Goal: Task Accomplishment & Management: Complete application form

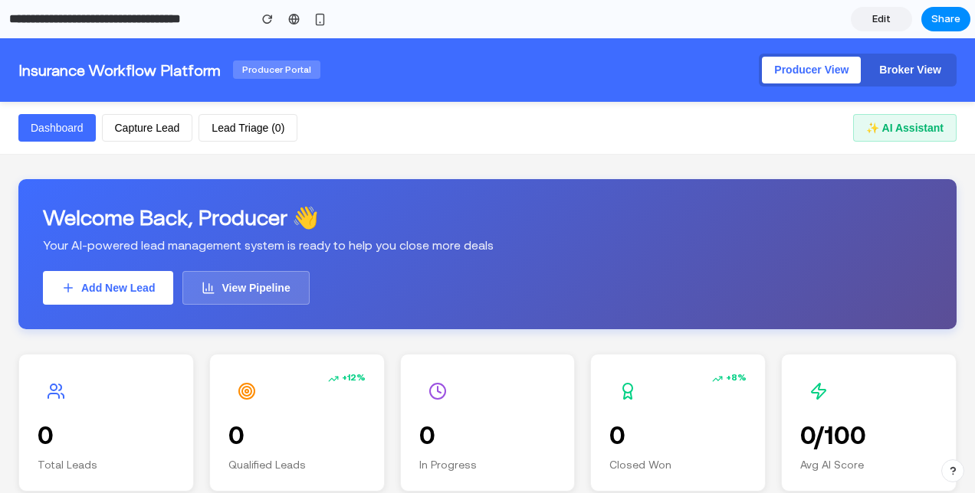
click at [279, 67] on span "Producer Portal" at bounding box center [276, 70] width 87 height 18
click at [132, 129] on button "Capture Lead" at bounding box center [147, 128] width 91 height 28
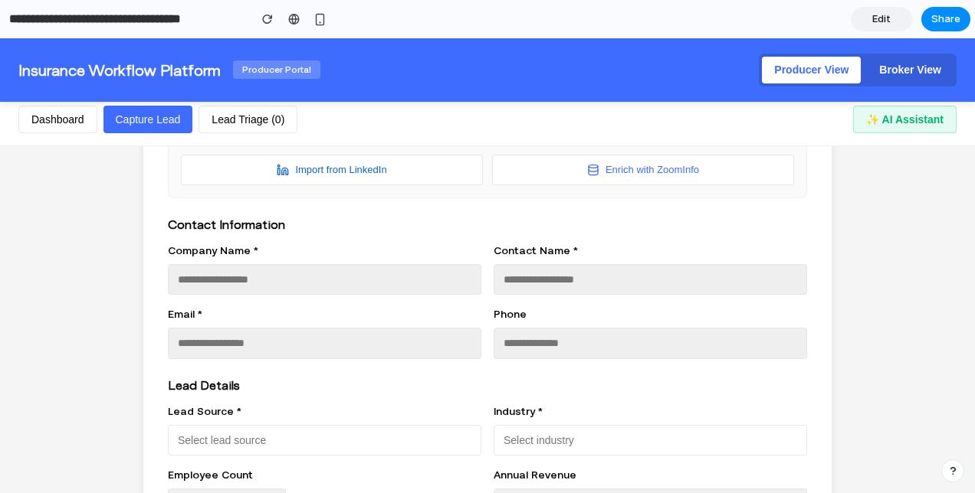
scroll to position [97, 0]
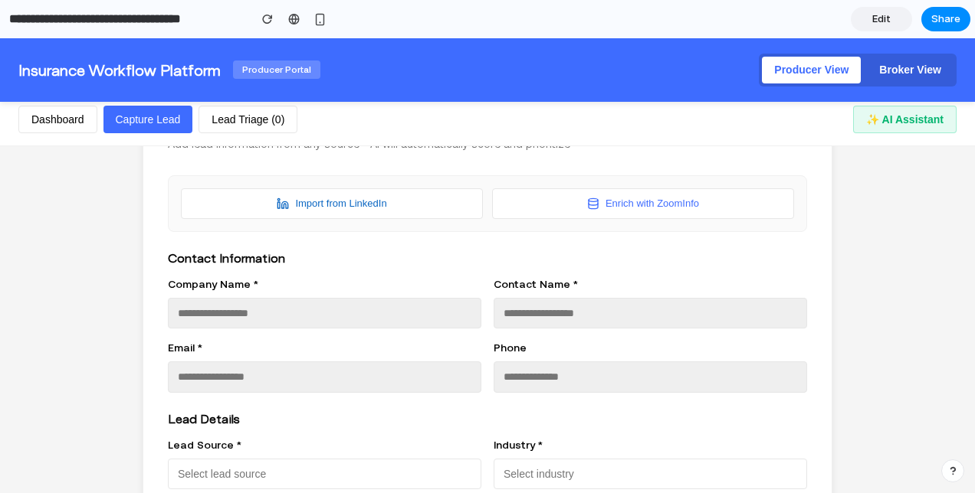
click at [250, 129] on button "Lead Triage ( 0 )" at bounding box center [247, 120] width 99 height 28
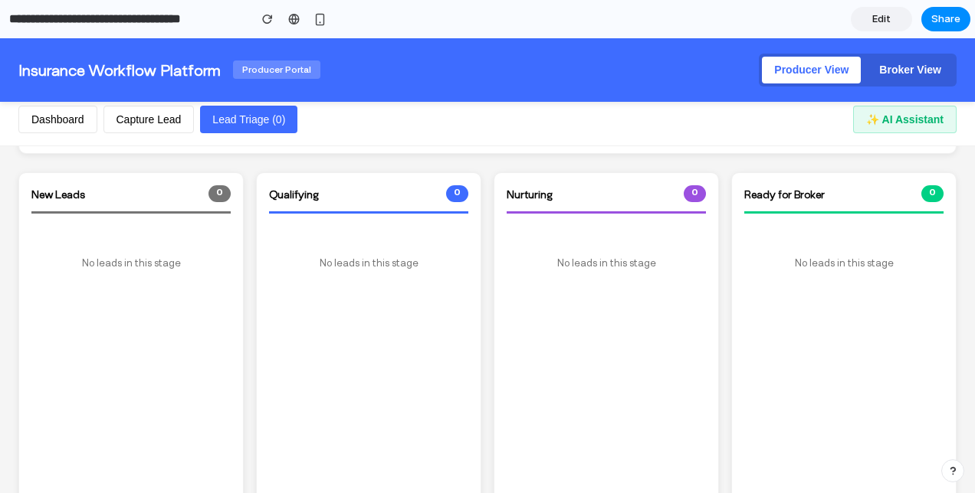
scroll to position [0, 0]
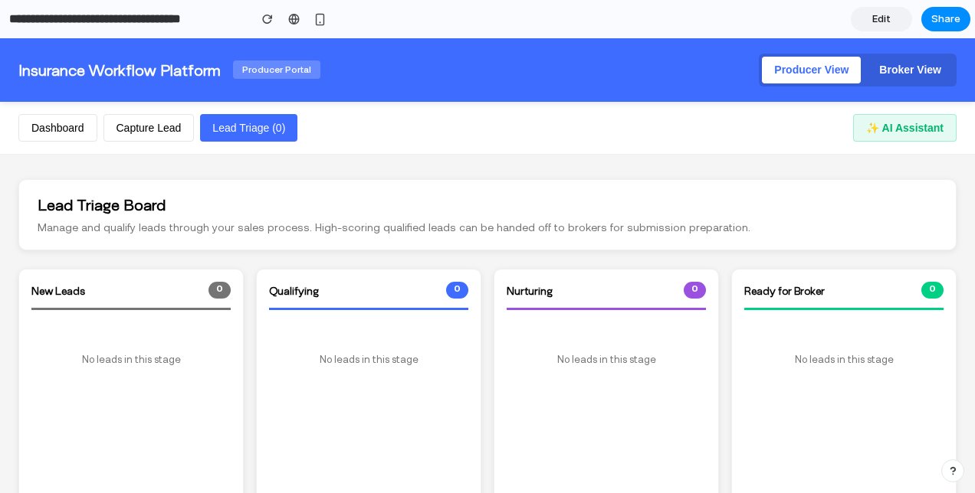
drag, startPoint x: 71, startPoint y: 137, endPoint x: 279, endPoint y: 50, distance: 225.3
click at [71, 137] on button "Dashboard" at bounding box center [57, 128] width 79 height 28
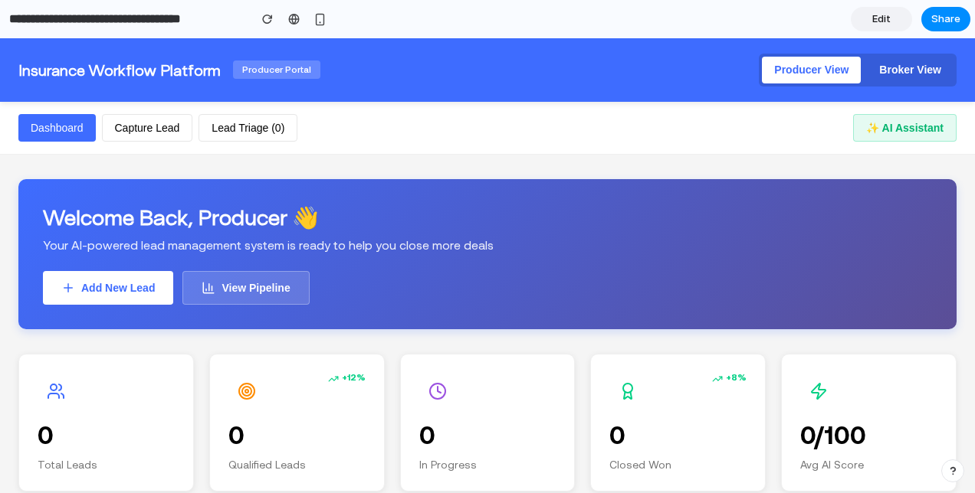
click at [890, 72] on button "Broker View" at bounding box center [910, 70] width 87 height 27
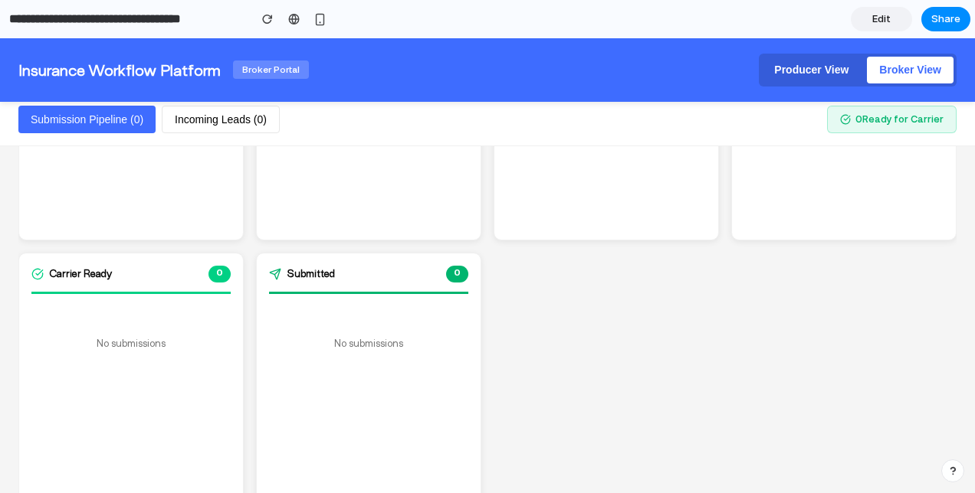
scroll to position [417, 0]
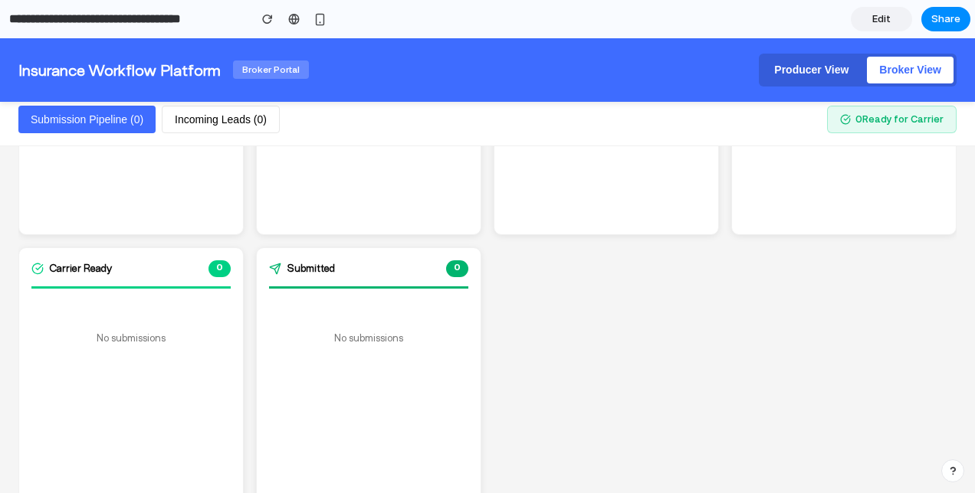
click at [805, 72] on button "Producer View" at bounding box center [811, 70] width 99 height 27
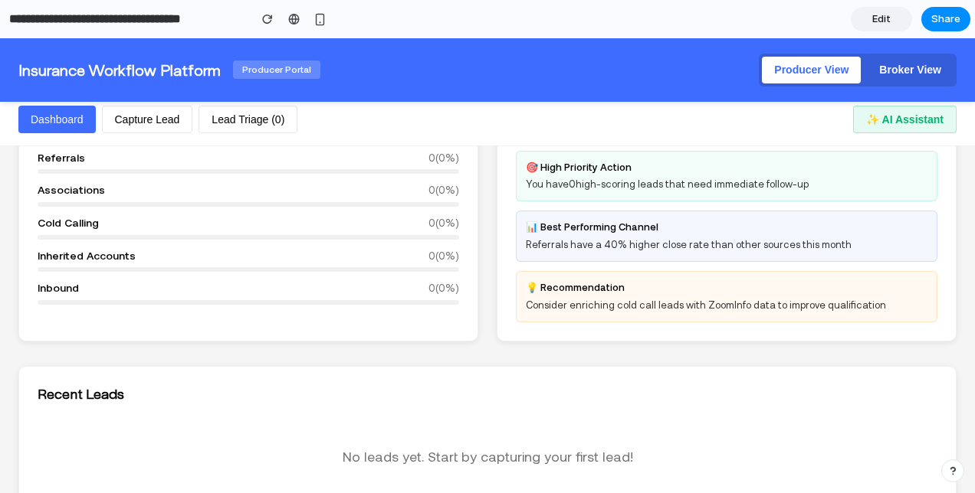
scroll to position [0, 0]
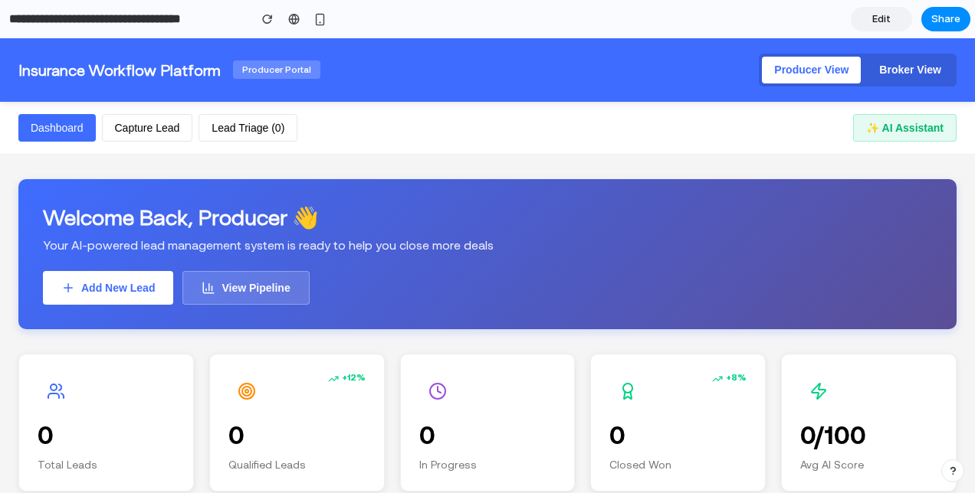
click at [891, 60] on button "Broker View" at bounding box center [910, 70] width 87 height 27
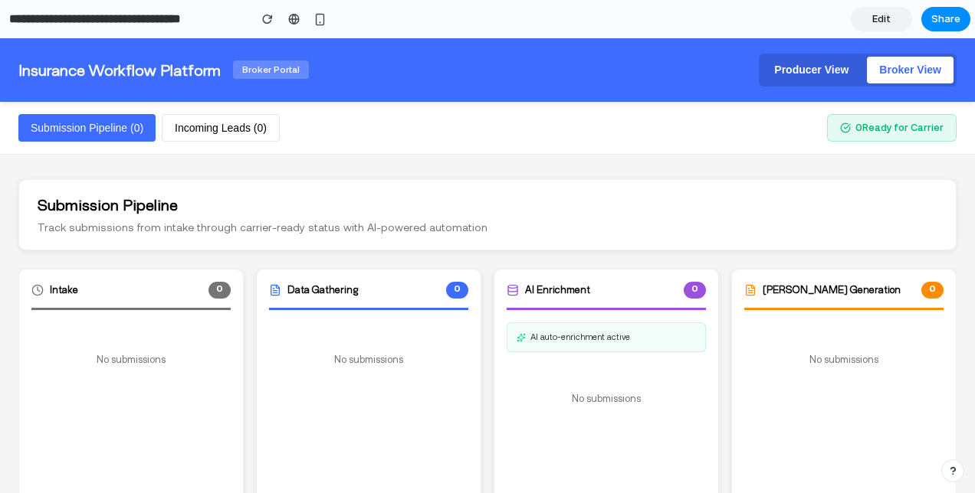
click at [765, 86] on div "Producer View Broker View" at bounding box center [858, 70] width 198 height 33
click at [773, 78] on button "Producer View" at bounding box center [811, 70] width 99 height 27
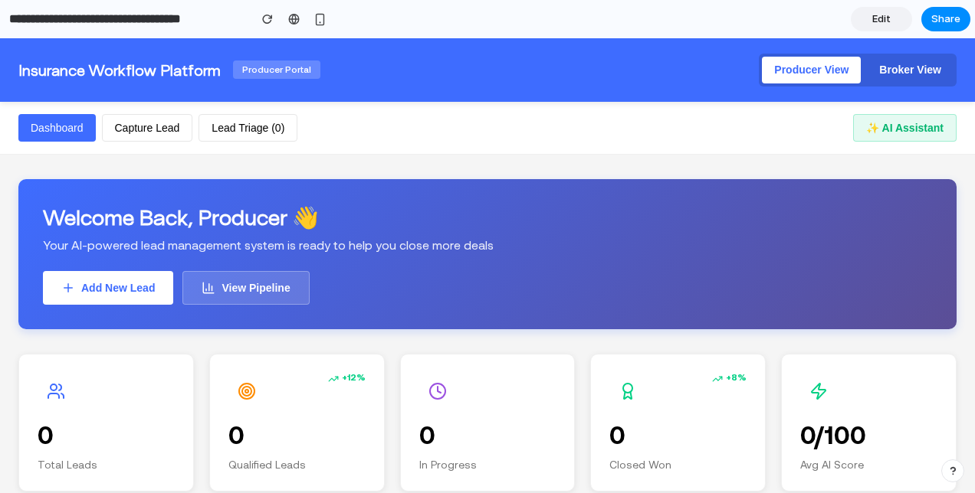
click at [237, 295] on button "View Pipeline" at bounding box center [245, 288] width 126 height 34
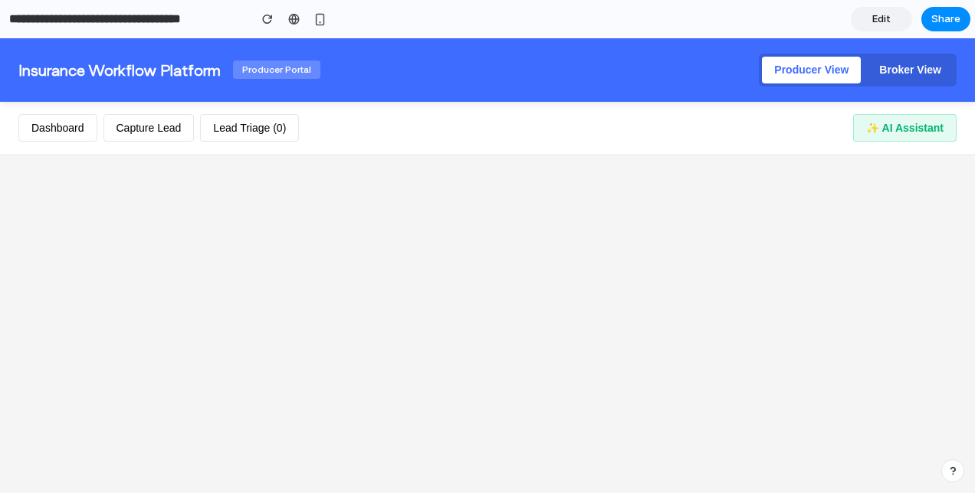
click at [63, 129] on button "Dashboard" at bounding box center [57, 128] width 79 height 28
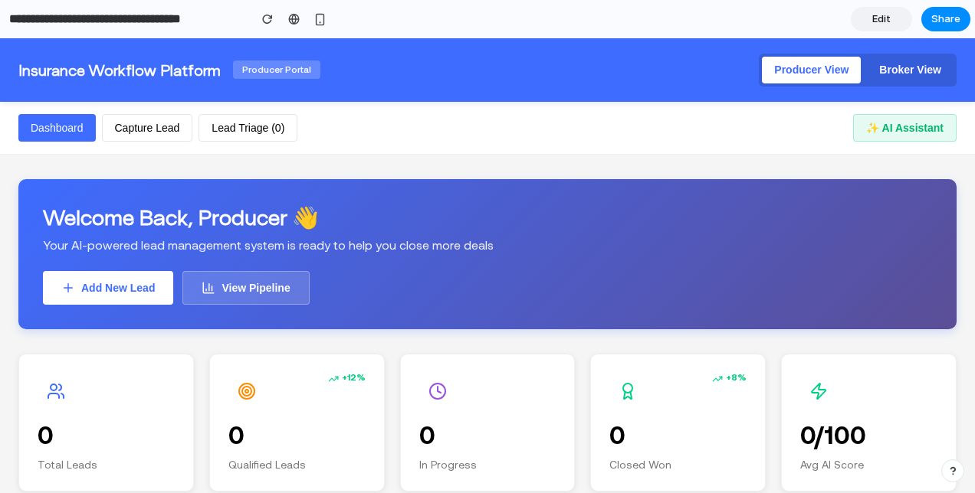
click at [893, 70] on button "Broker View" at bounding box center [910, 70] width 87 height 27
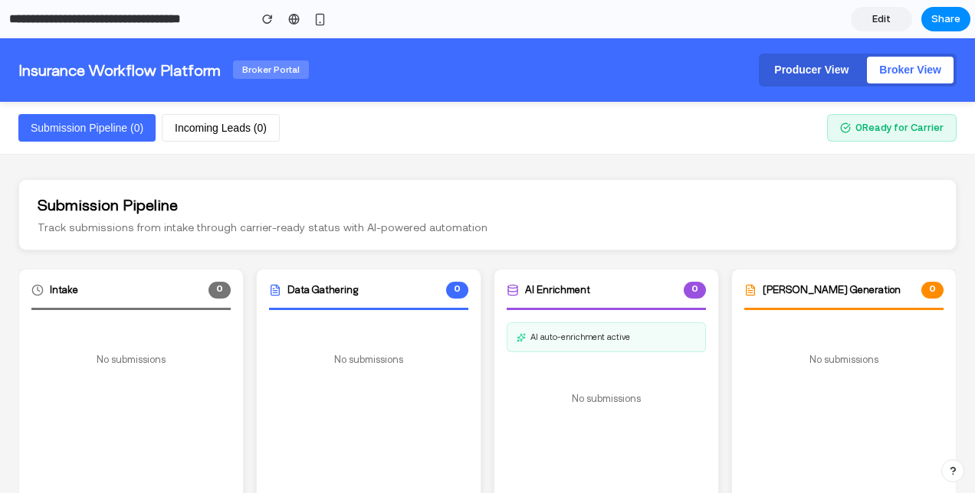
click at [814, 74] on button "Producer View" at bounding box center [811, 70] width 99 height 27
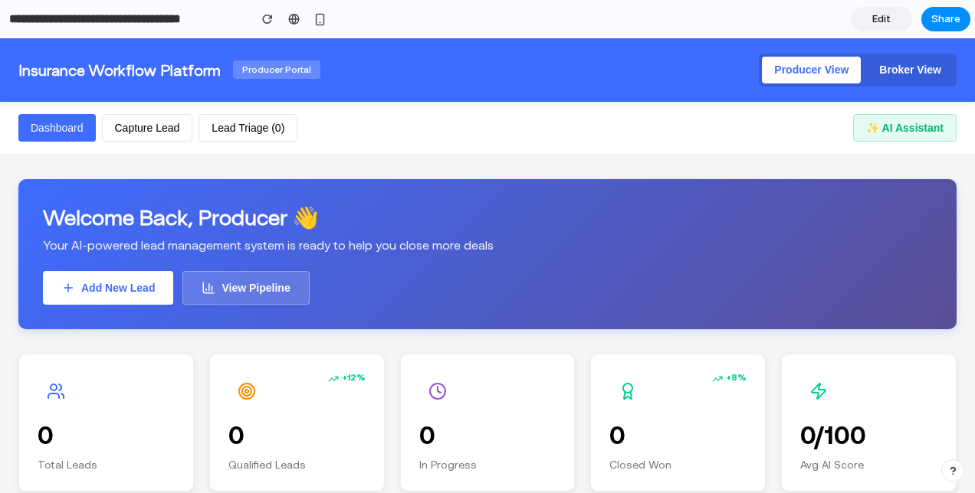
click at [854, 126] on button "✨ AI Assistant" at bounding box center [904, 128] width 103 height 28
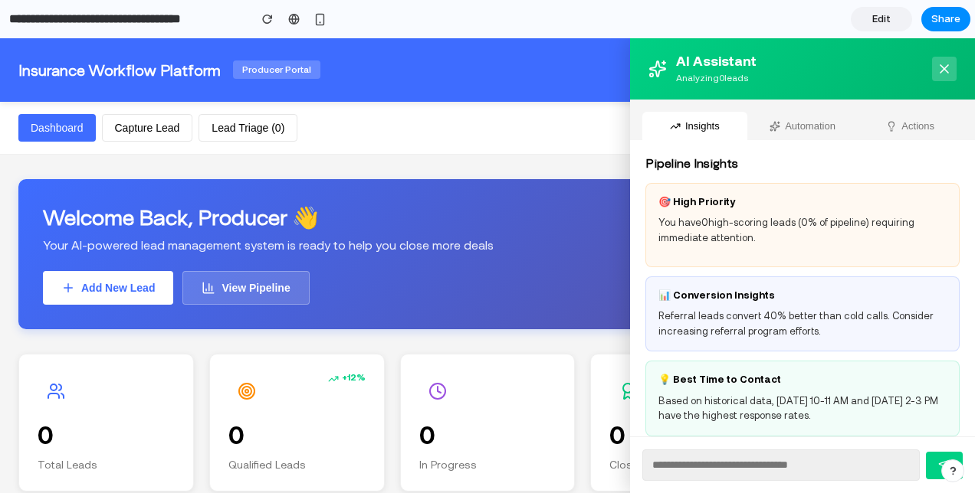
scroll to position [12, 0]
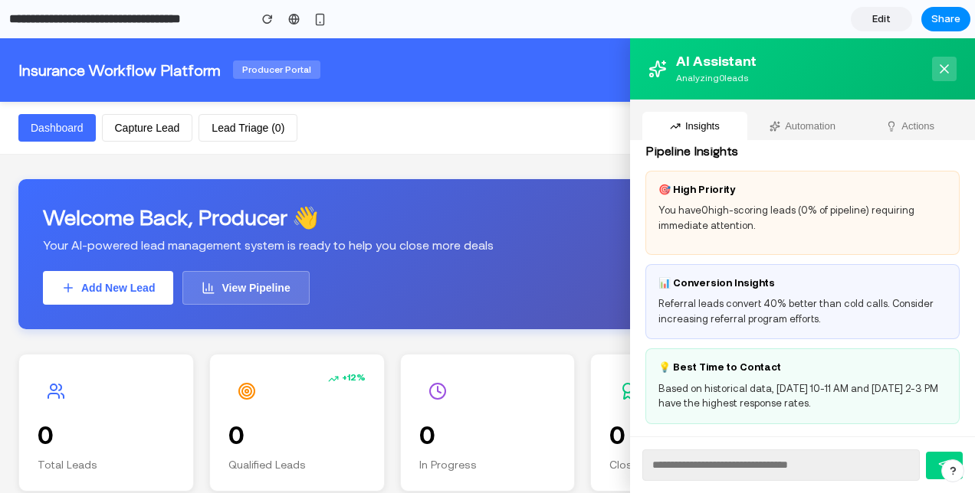
click at [792, 130] on button "Automation" at bounding box center [802, 126] width 105 height 28
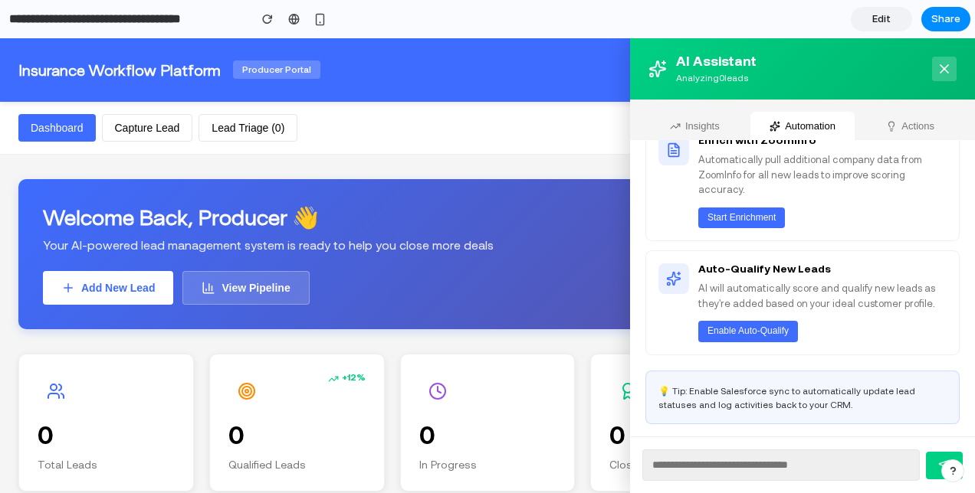
scroll to position [0, 0]
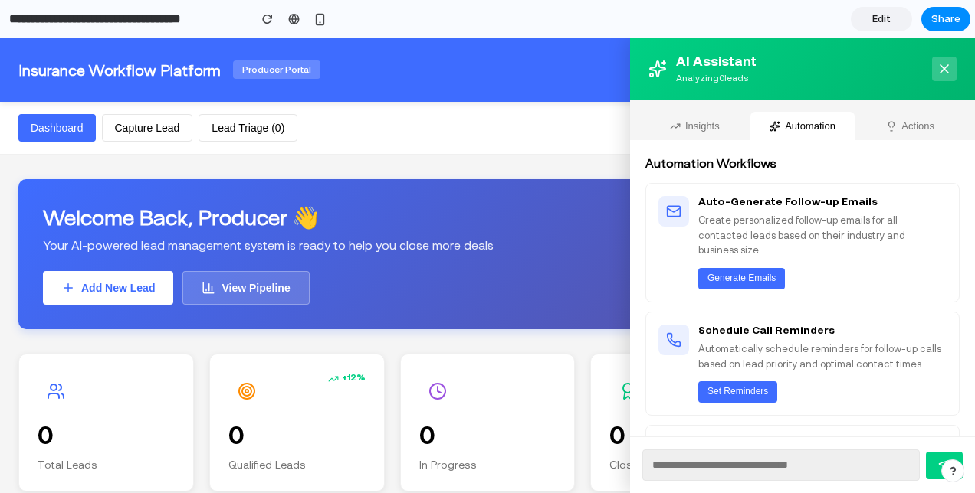
click at [731, 277] on button "Generate Emails" at bounding box center [741, 278] width 87 height 21
click at [733, 392] on button "Set Reminders" at bounding box center [737, 392] width 79 height 21
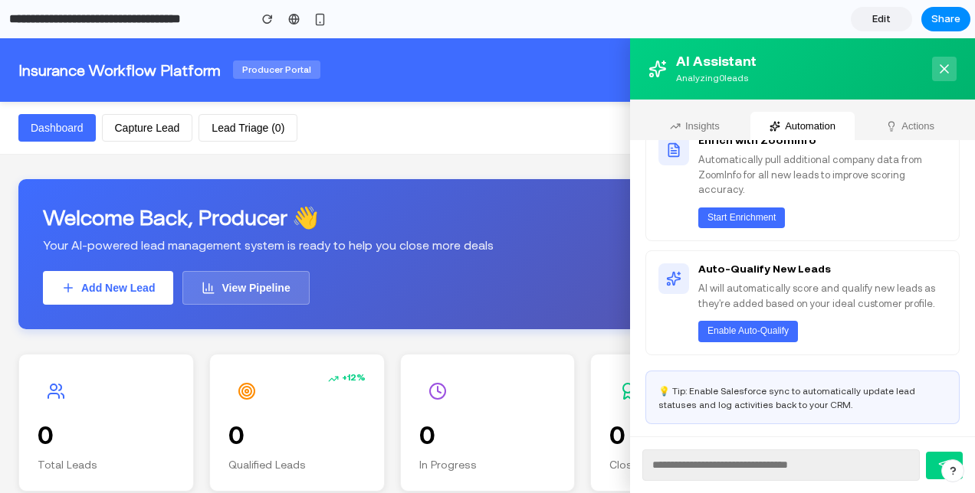
click at [893, 124] on button "Actions" at bounding box center [909, 126] width 105 height 28
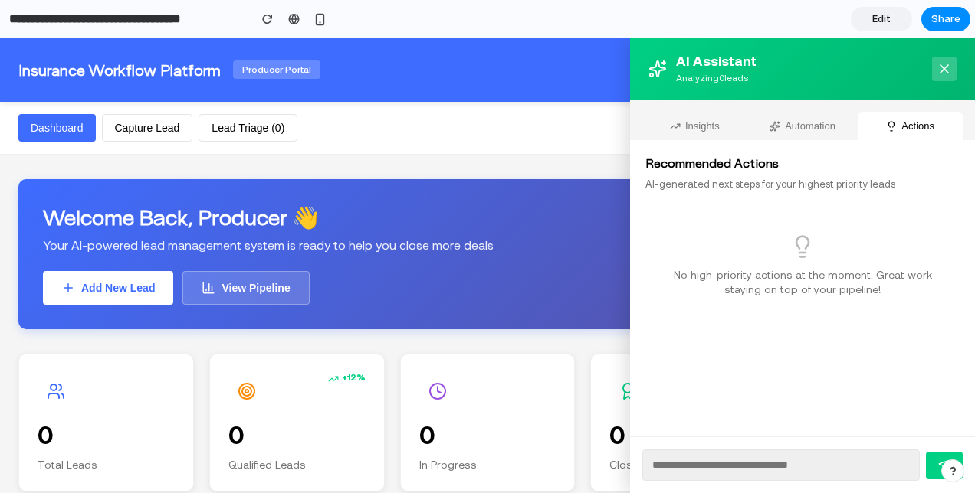
scroll to position [0, 0]
click at [779, 116] on button "Automation" at bounding box center [802, 126] width 105 height 28
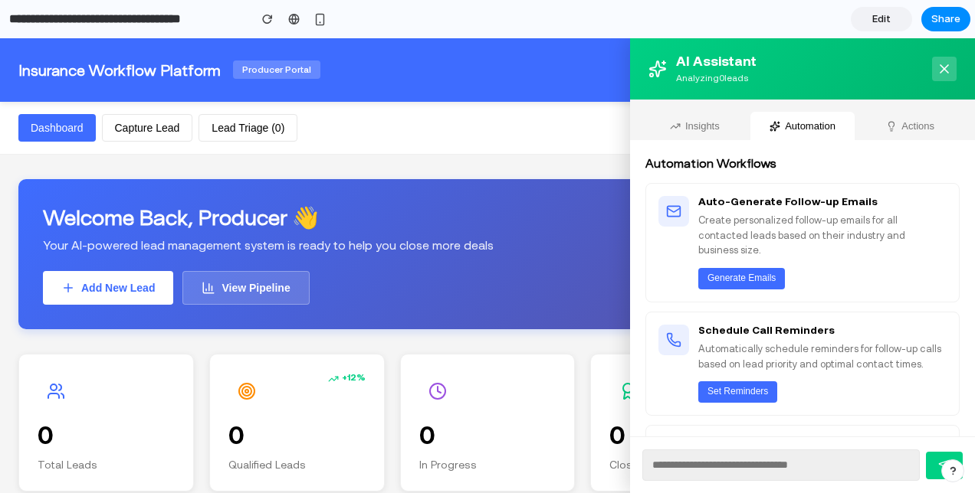
click at [936, 61] on icon at bounding box center [943, 68] width 15 height 15
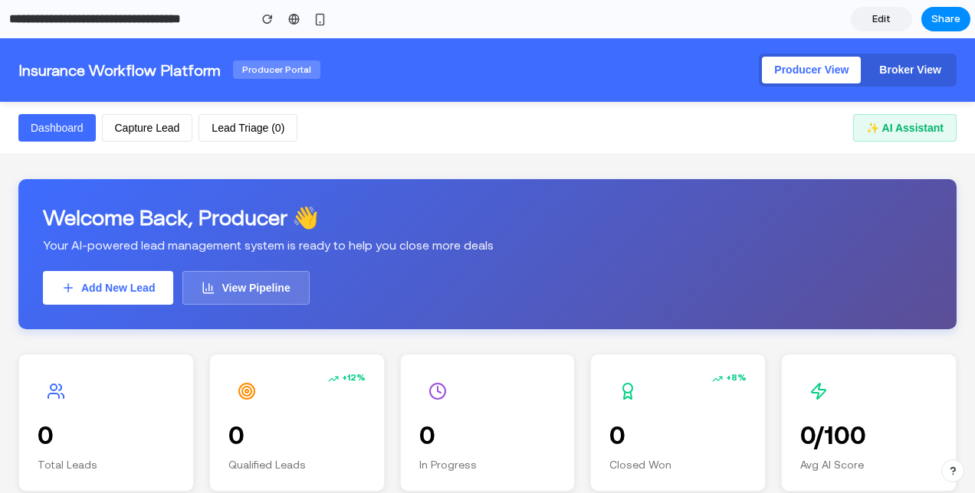
click at [150, 121] on button "Capture Lead" at bounding box center [147, 128] width 91 height 28
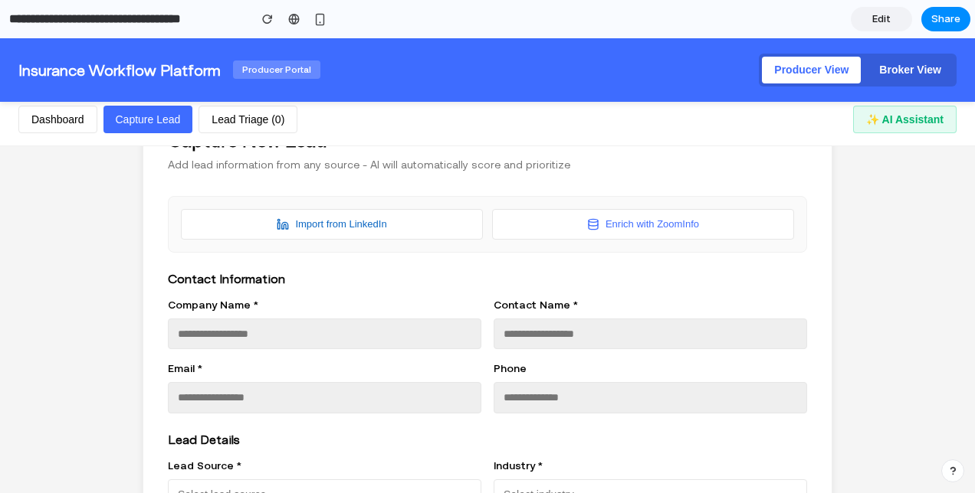
scroll to position [80, 0]
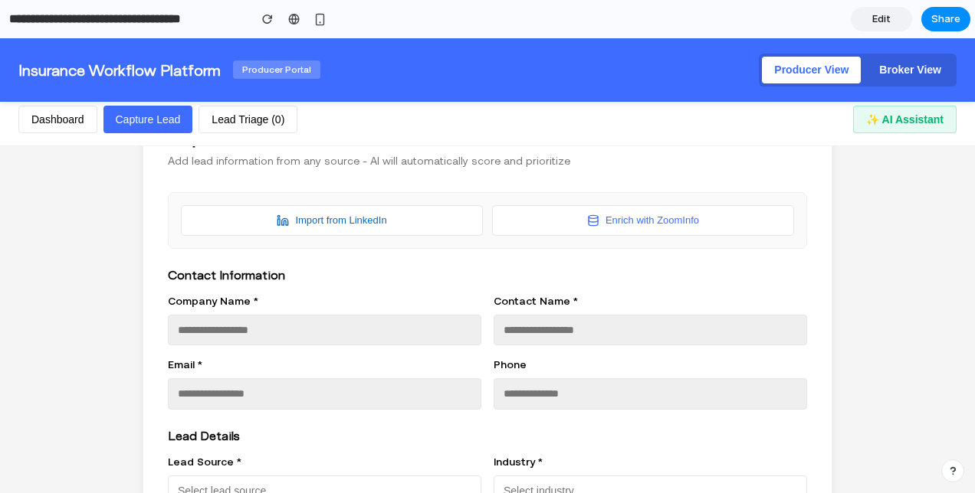
click at [420, 218] on button "Import from LinkedIn" at bounding box center [332, 220] width 302 height 30
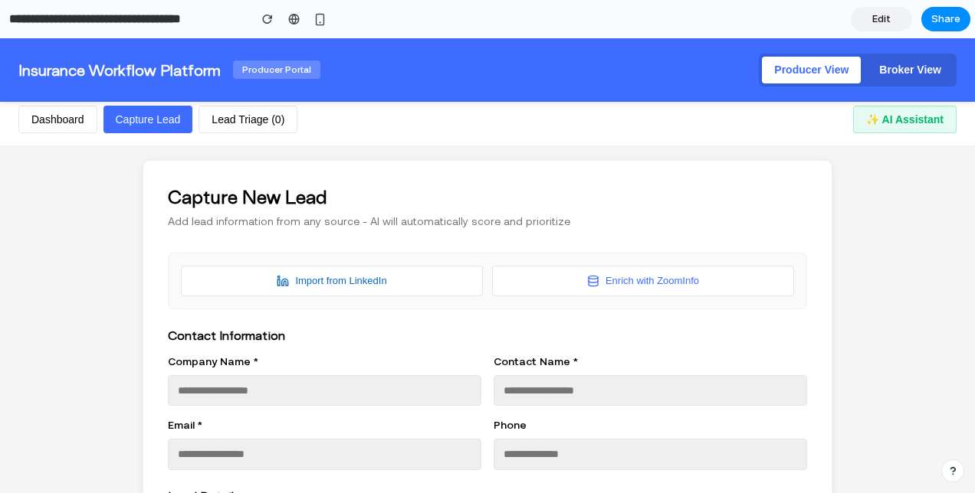
scroll to position [0, 0]
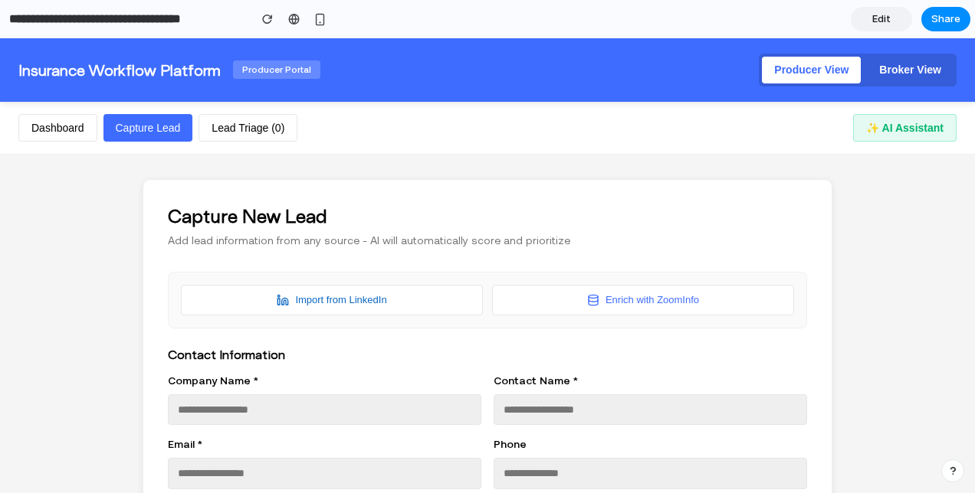
click at [651, 305] on button "Enrich with ZoomInfo" at bounding box center [643, 300] width 302 height 30
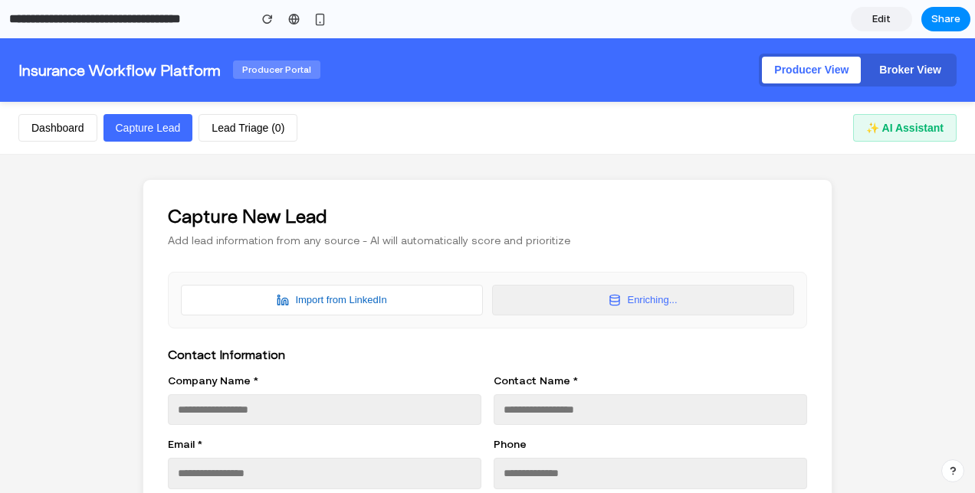
type input "***"
type input "**********"
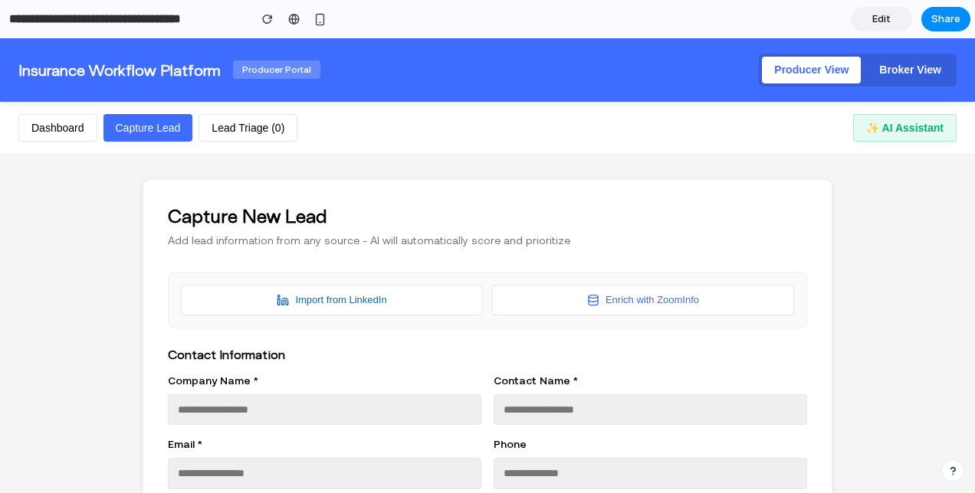
click at [869, 73] on button "Broker View" at bounding box center [910, 70] width 87 height 27
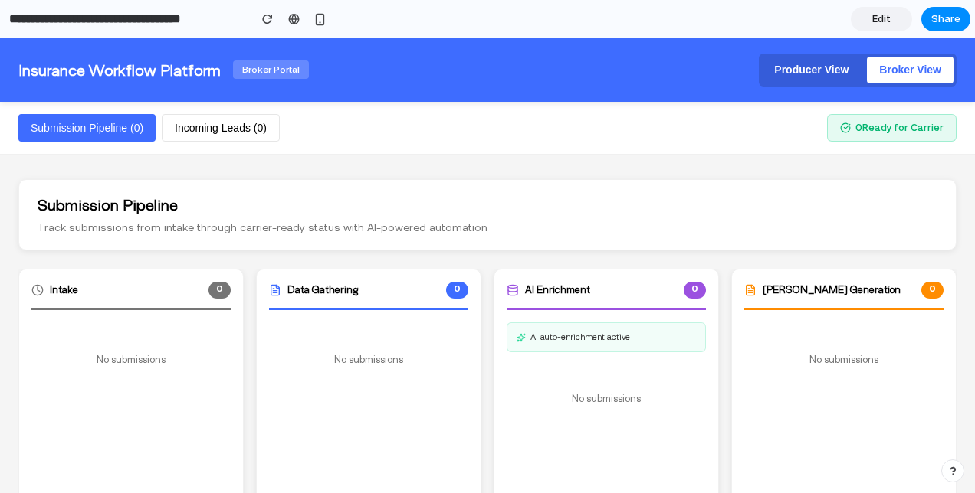
click at [890, 140] on div "0 Ready for Carrier" at bounding box center [891, 127] width 129 height 27
click at [231, 114] on button "Incoming Leads ( 0 )" at bounding box center [221, 128] width 118 height 28
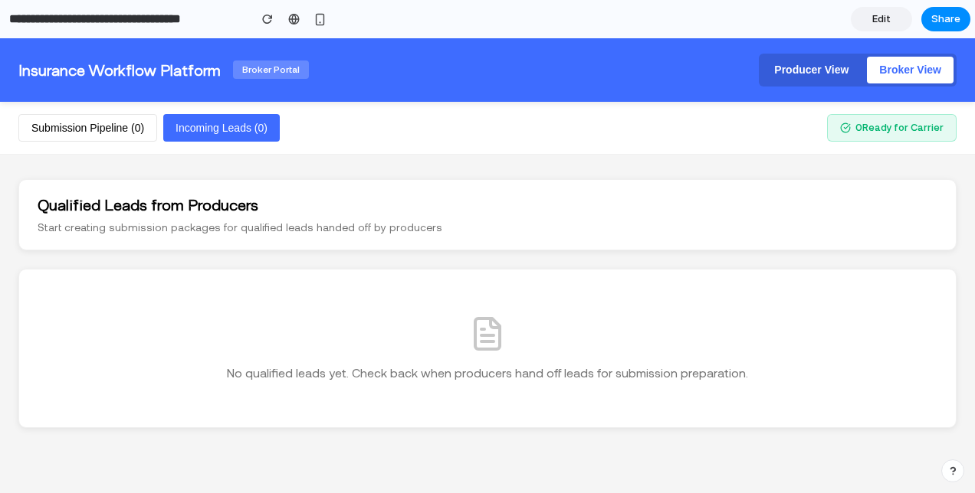
click at [95, 116] on button "Submission Pipeline ( 0 )" at bounding box center [87, 128] width 139 height 28
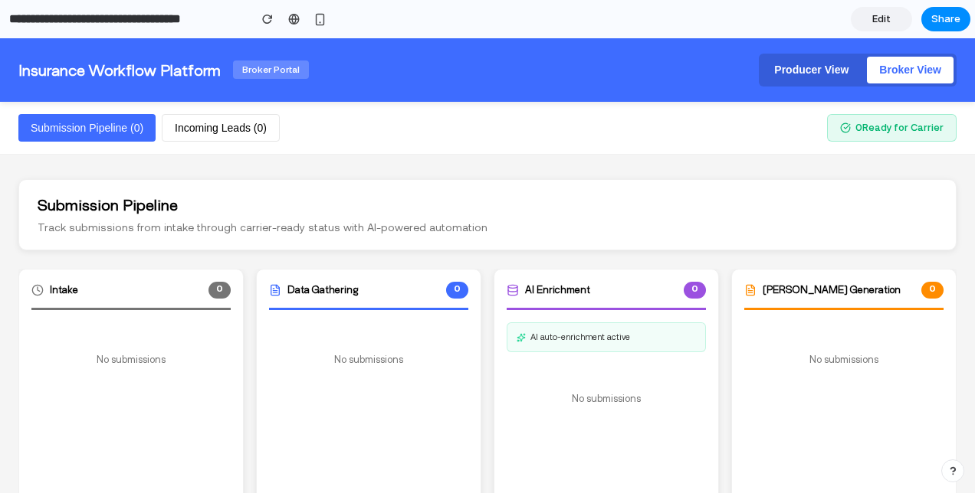
click at [792, 71] on button "Producer View" at bounding box center [811, 70] width 99 height 27
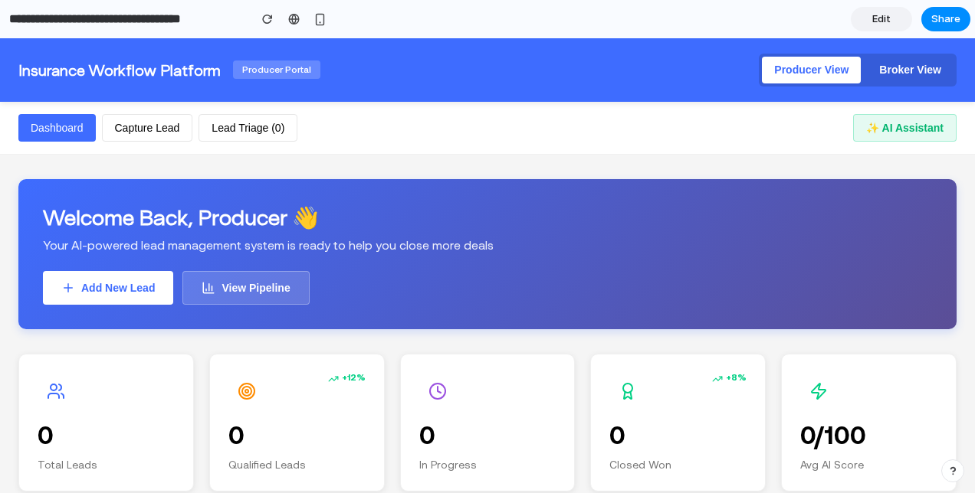
click at [169, 135] on button "Capture Lead" at bounding box center [147, 128] width 91 height 28
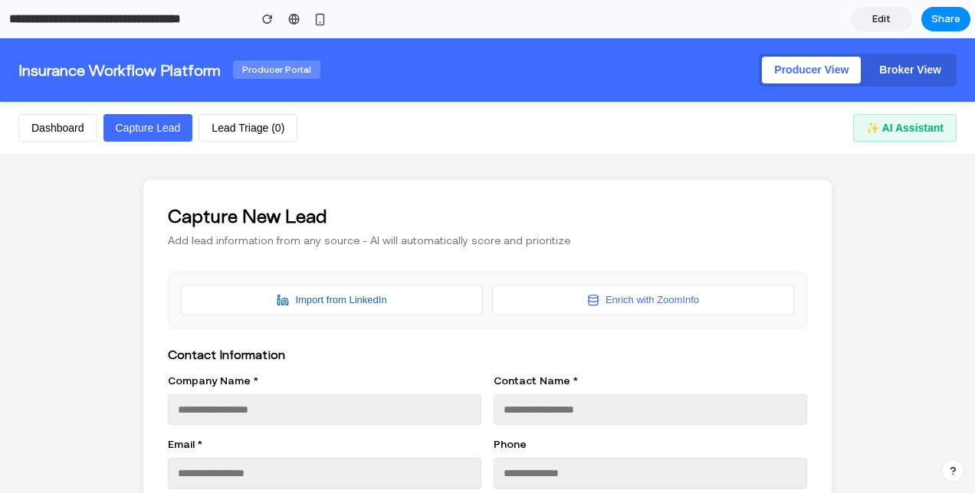
click at [230, 122] on button "Lead Triage ( 0 )" at bounding box center [247, 128] width 99 height 28
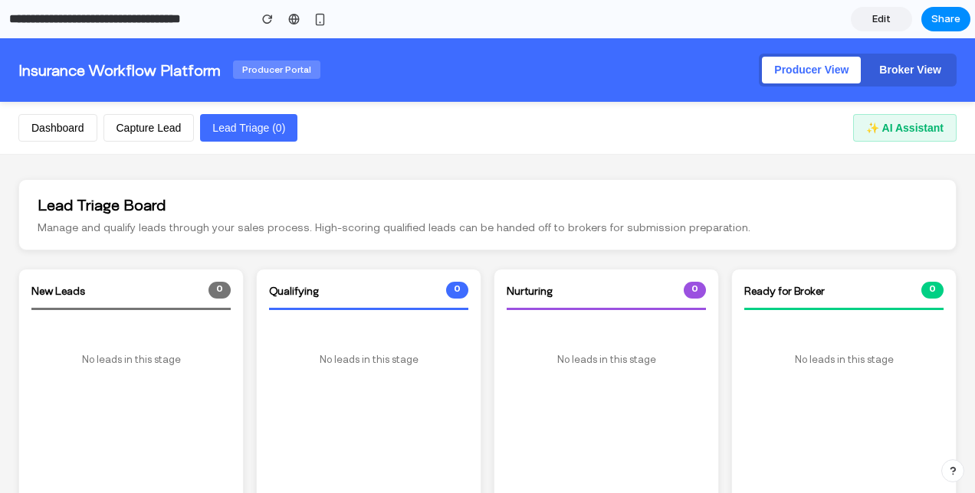
click at [69, 121] on button "Dashboard" at bounding box center [57, 128] width 79 height 28
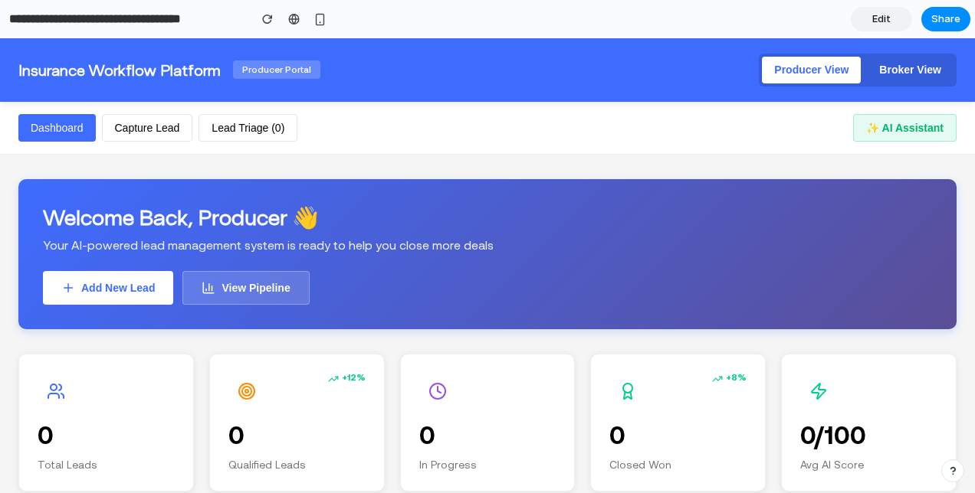
click at [932, 64] on button "Broker View" at bounding box center [910, 70] width 87 height 27
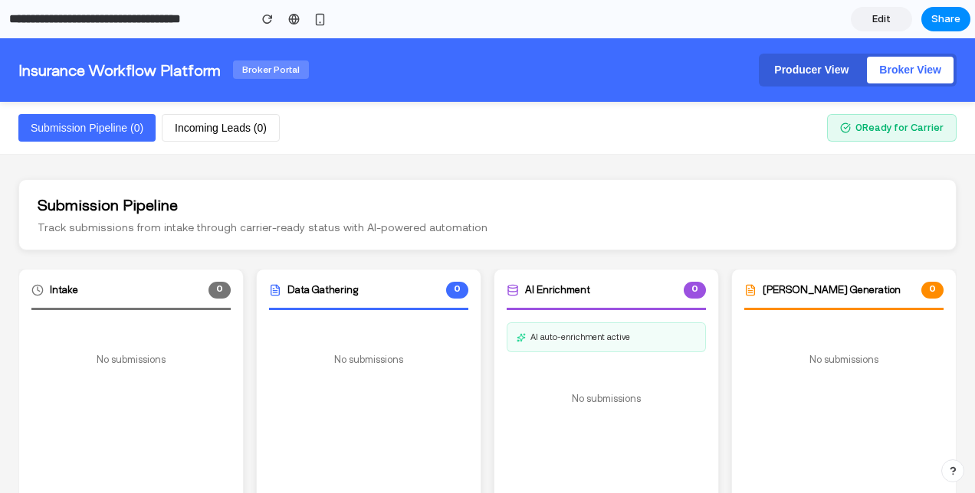
click at [782, 65] on button "Producer View" at bounding box center [811, 70] width 99 height 27
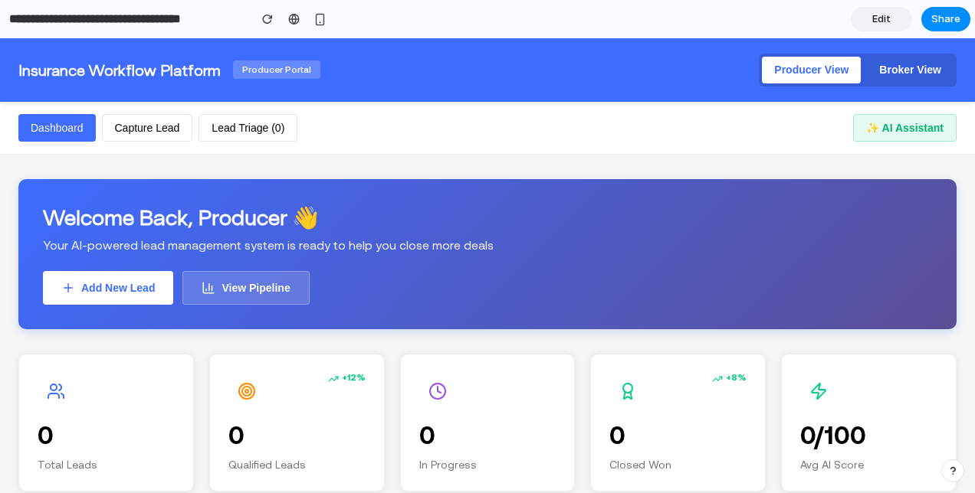
click at [143, 118] on button "Capture Lead" at bounding box center [147, 128] width 91 height 28
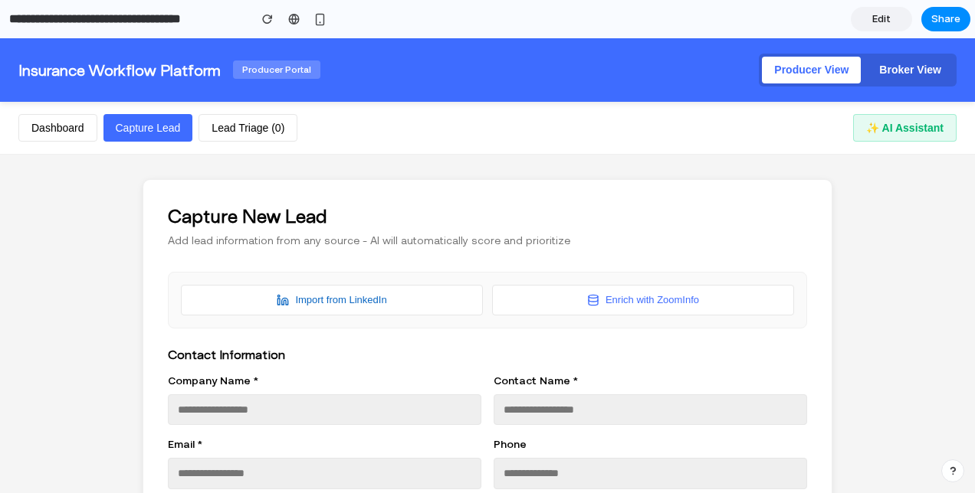
click at [205, 121] on button "Lead Triage ( 0 )" at bounding box center [247, 128] width 99 height 28
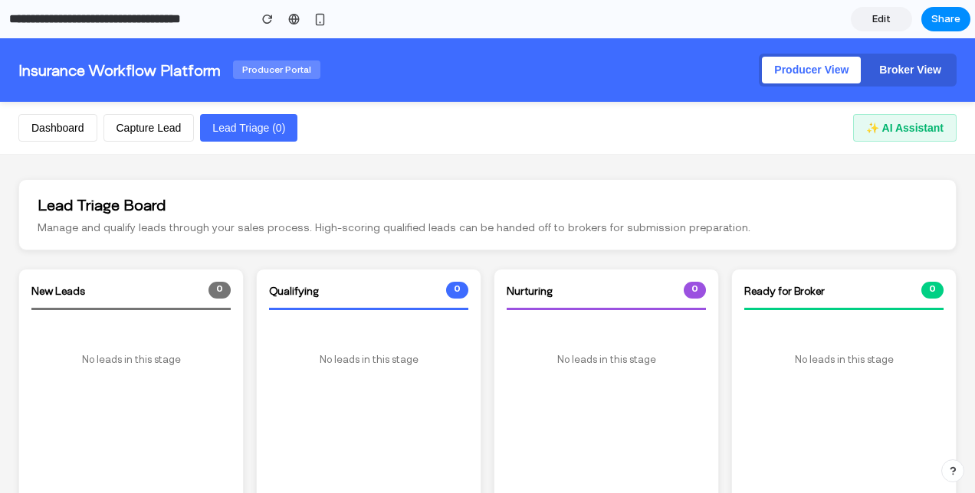
click at [65, 129] on button "Dashboard" at bounding box center [57, 128] width 79 height 28
